Goal: Task Accomplishment & Management: Use online tool/utility

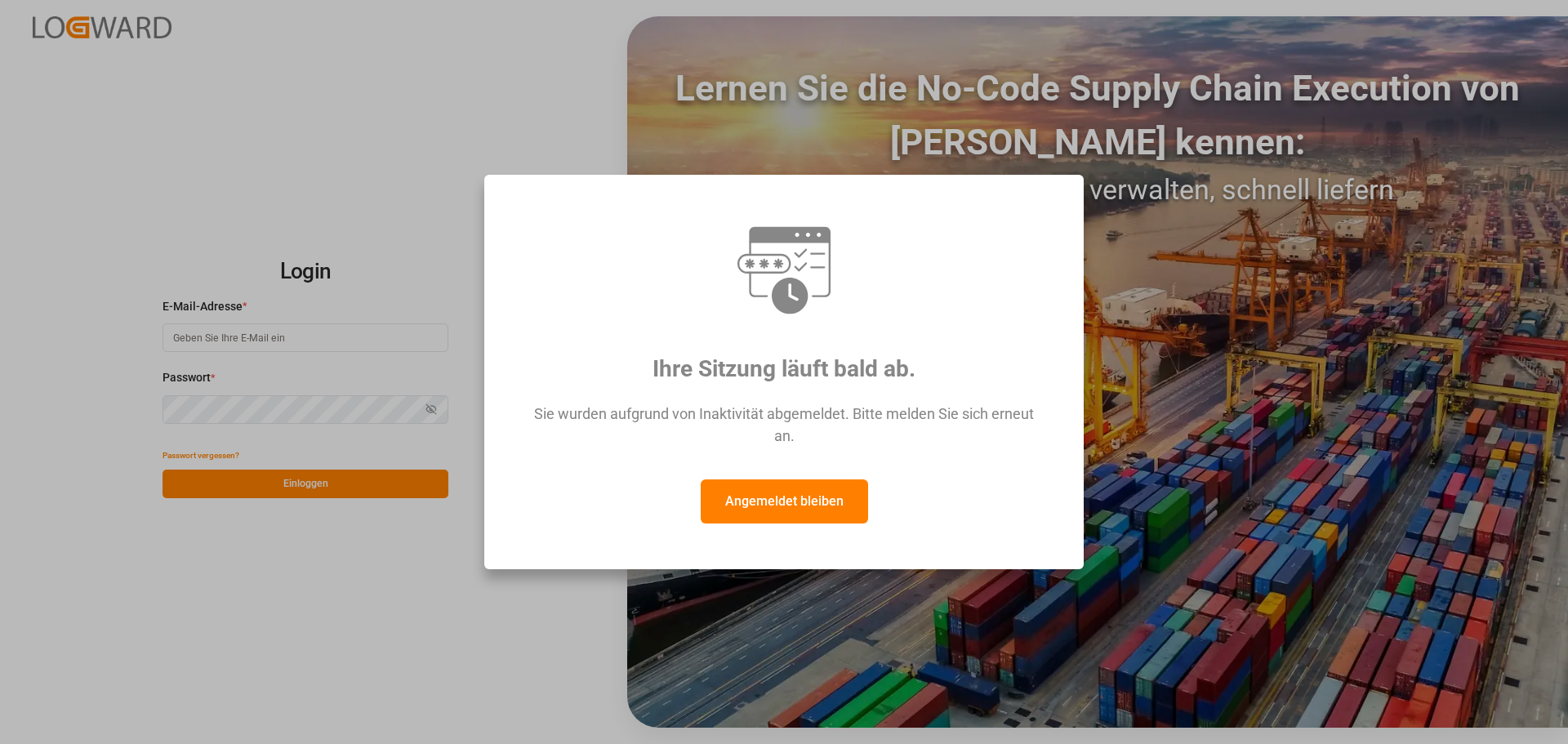
click at [782, 509] on button "Angemeldet bleiben" at bounding box center [784, 501] width 167 height 44
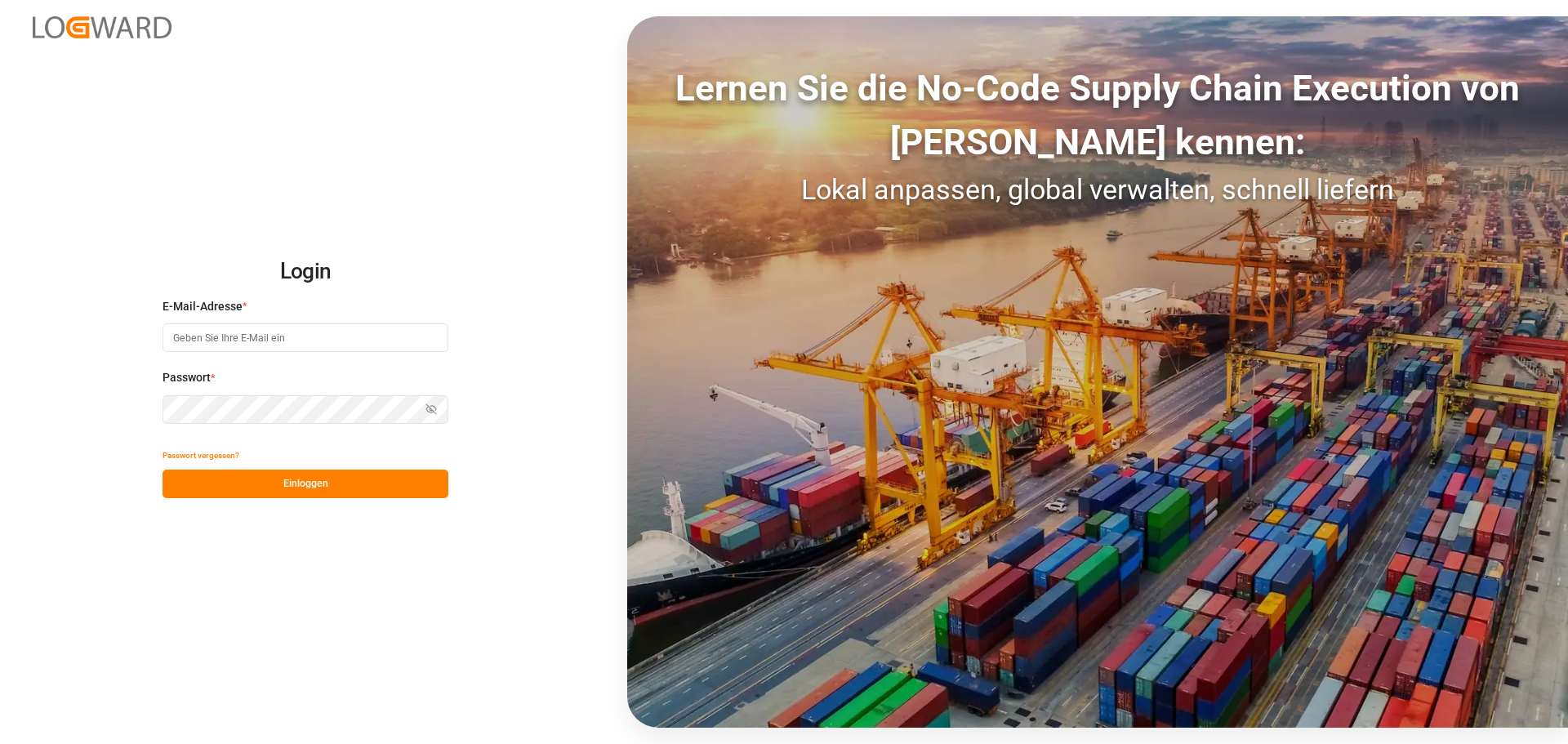
click at [276, 347] on input at bounding box center [305, 338] width 286 height 29
type input "[PERSON_NAME][EMAIL_ADDRESS][DOMAIN_NAME]"
click at [286, 478] on font "Einloggen" at bounding box center [305, 483] width 45 height 11
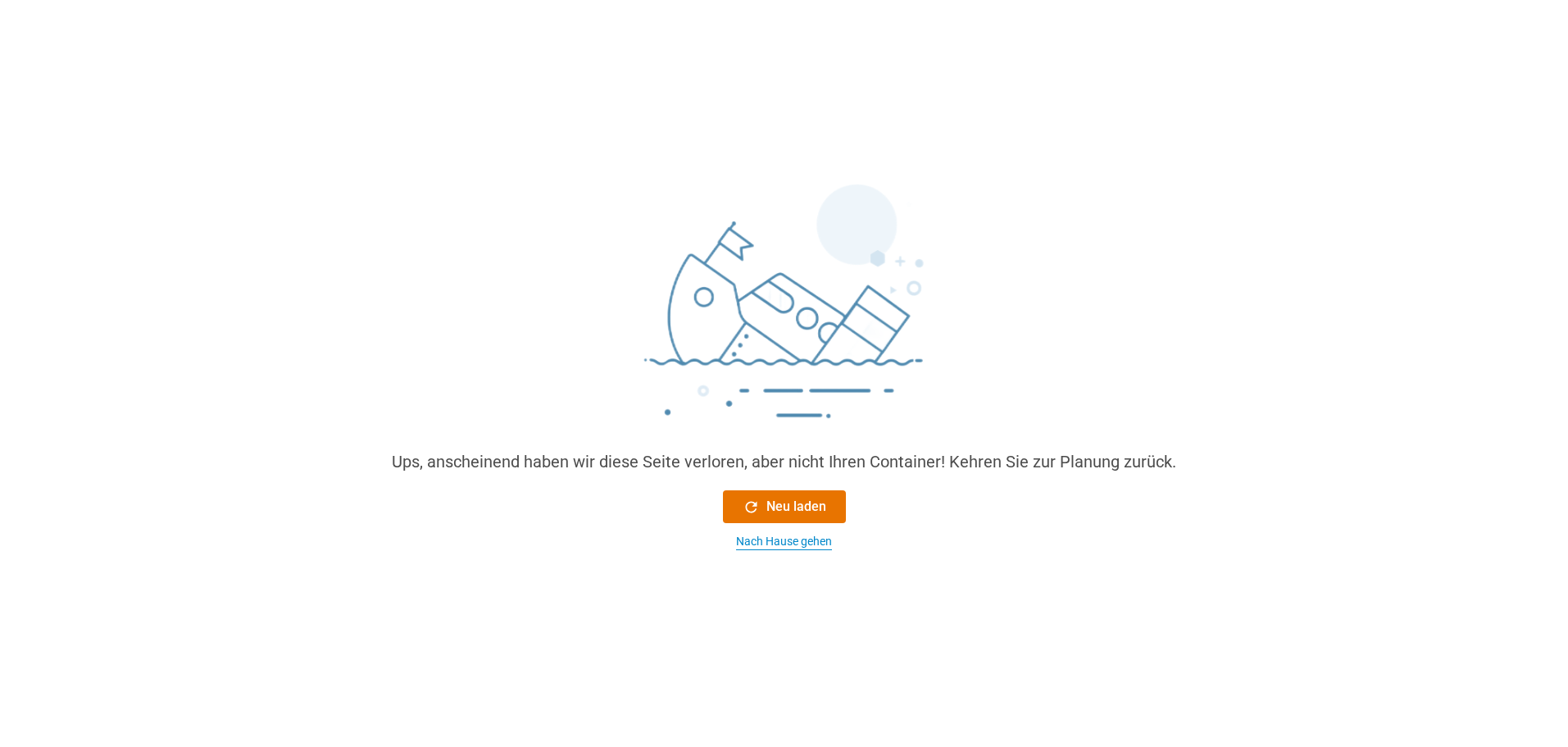
click at [749, 546] on font "Nach Hause gehen" at bounding box center [784, 540] width 96 height 13
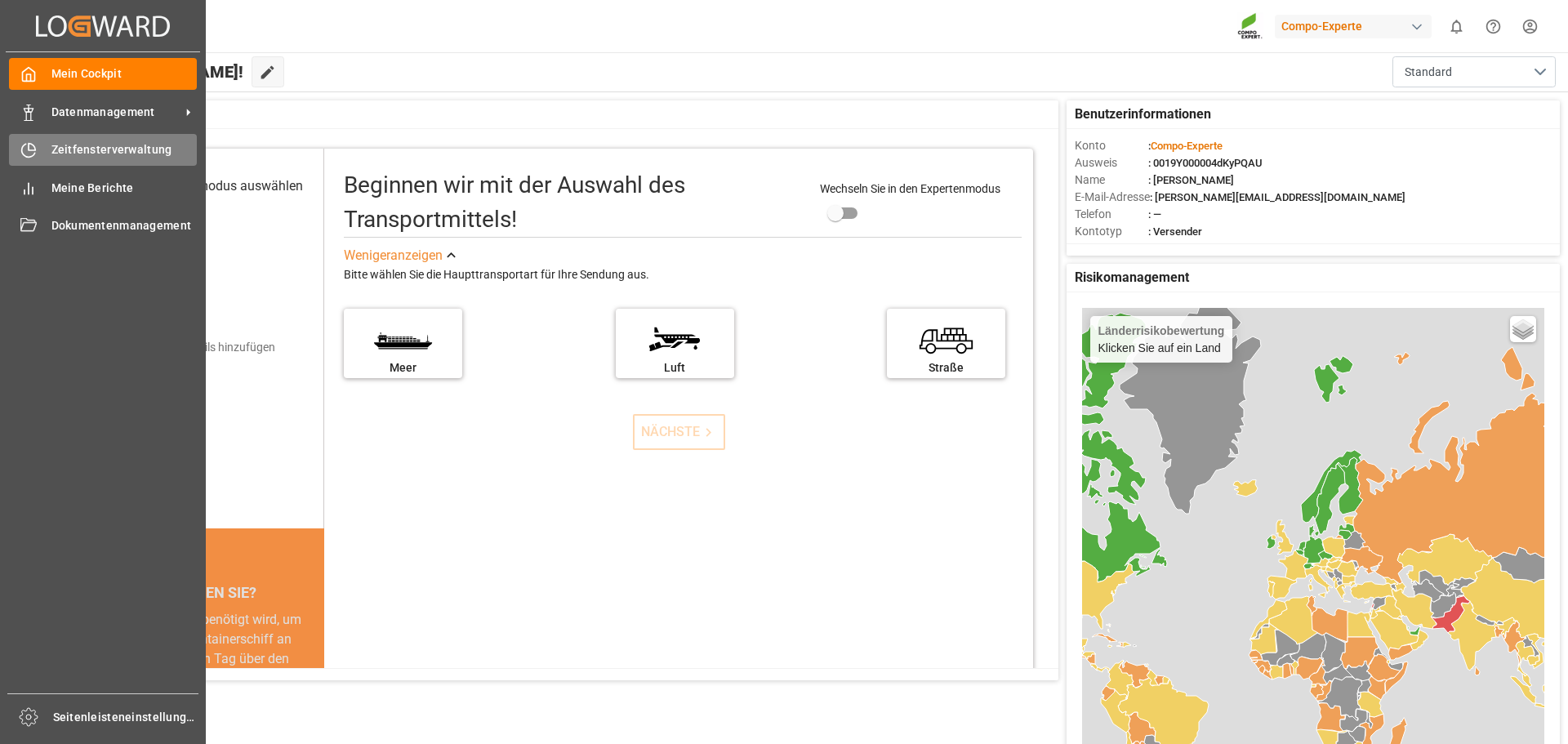
click at [92, 151] on font "Zeitfensterverwaltung" at bounding box center [112, 148] width 121 height 13
